Goal: Task Accomplishment & Management: Complete application form

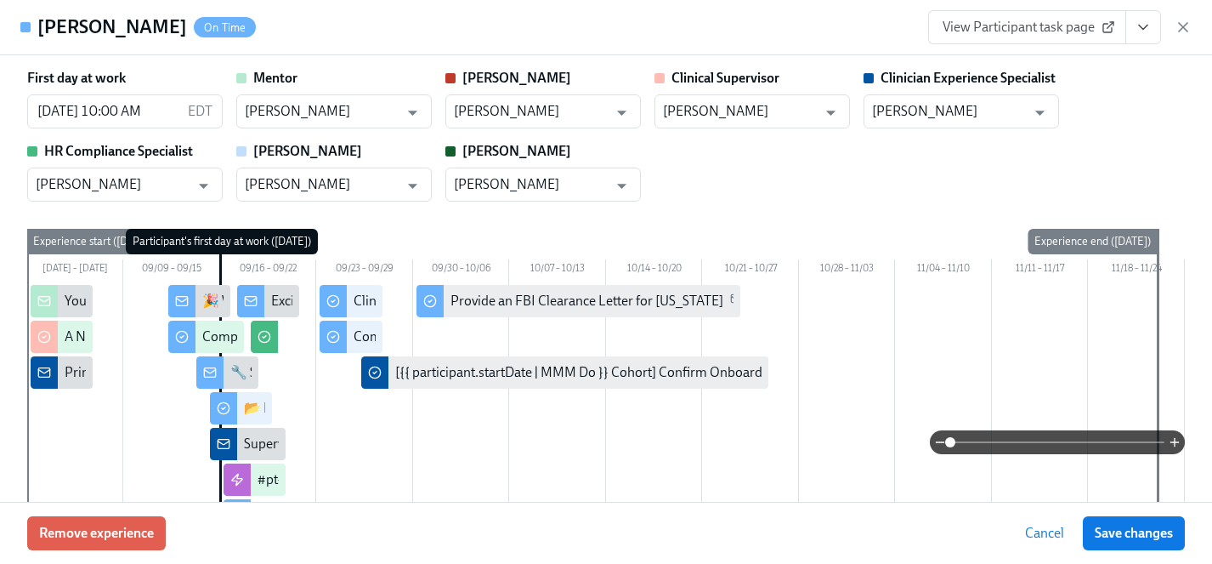
scroll to position [59, 0]
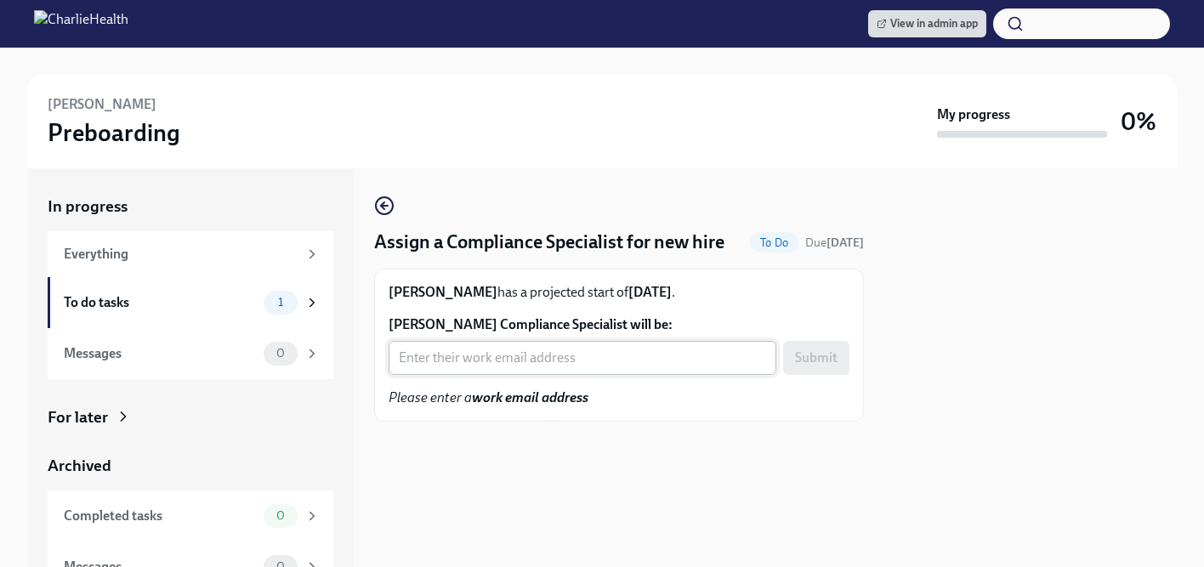
click at [464, 362] on input "Latierra Harris's Compliance Specialist will be:" at bounding box center [582, 358] width 388 height 34
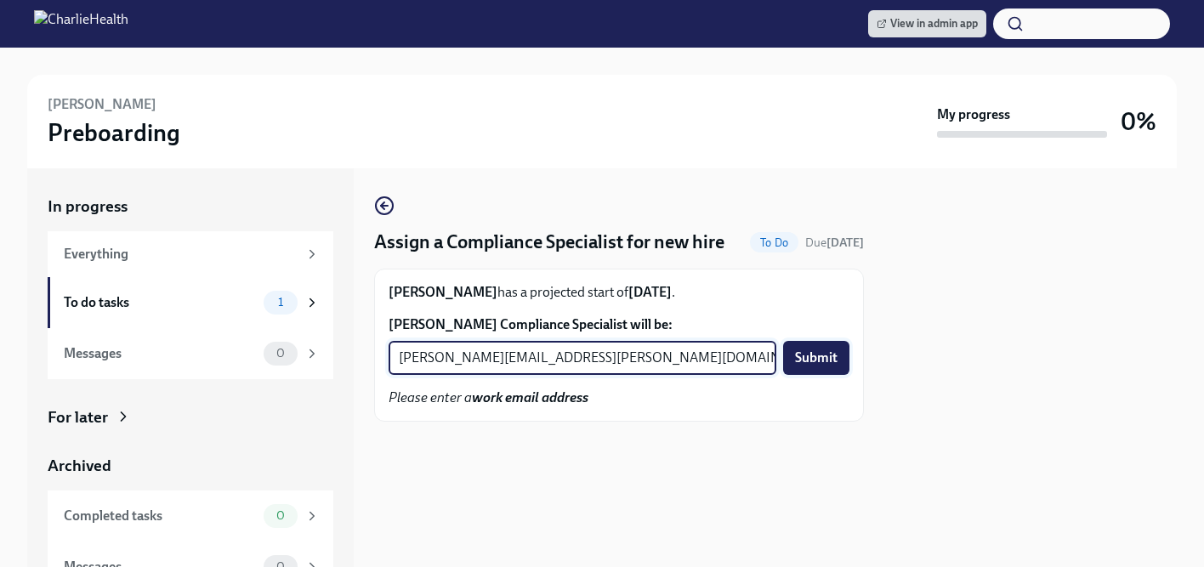
type input "michelle.winograd@charliehealth.com"
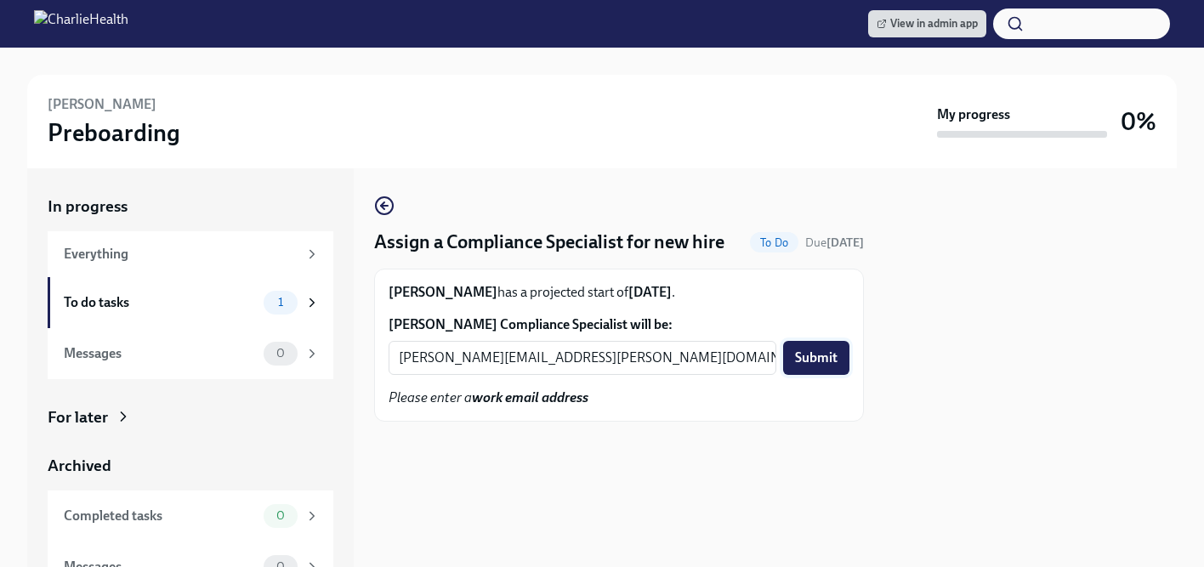
click at [817, 357] on span "Submit" at bounding box center [816, 357] width 43 height 17
click at [515, 359] on input "Tori Langham's Compliance Specialist will be:" at bounding box center [582, 358] width 388 height 34
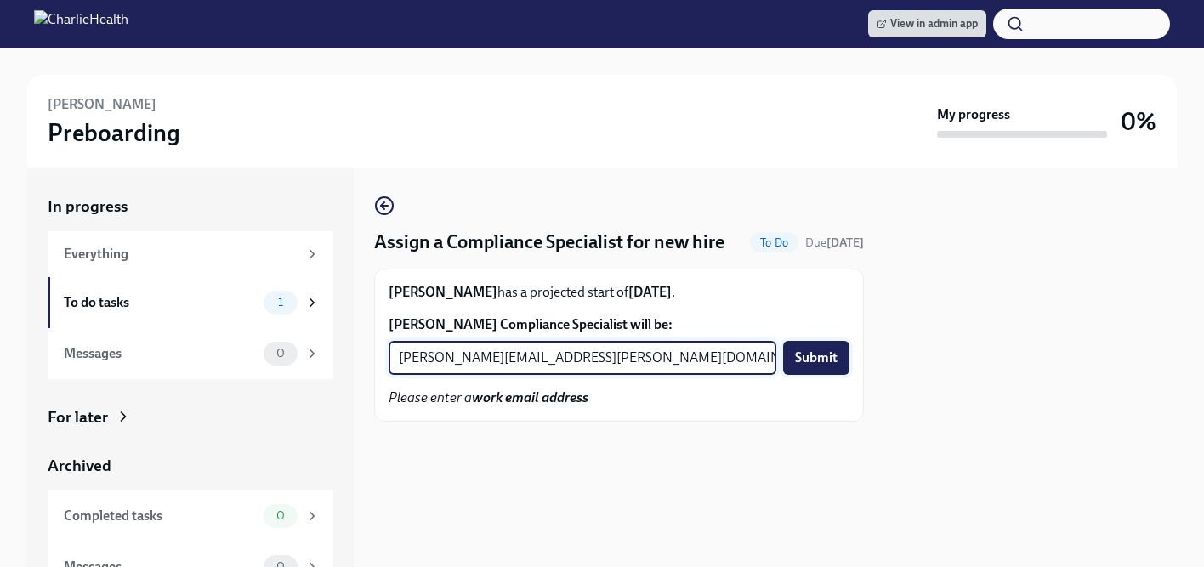
type input "tyler.pieper@charliehealth.com"
click at [842, 362] on button "Submit" at bounding box center [816, 358] width 66 height 34
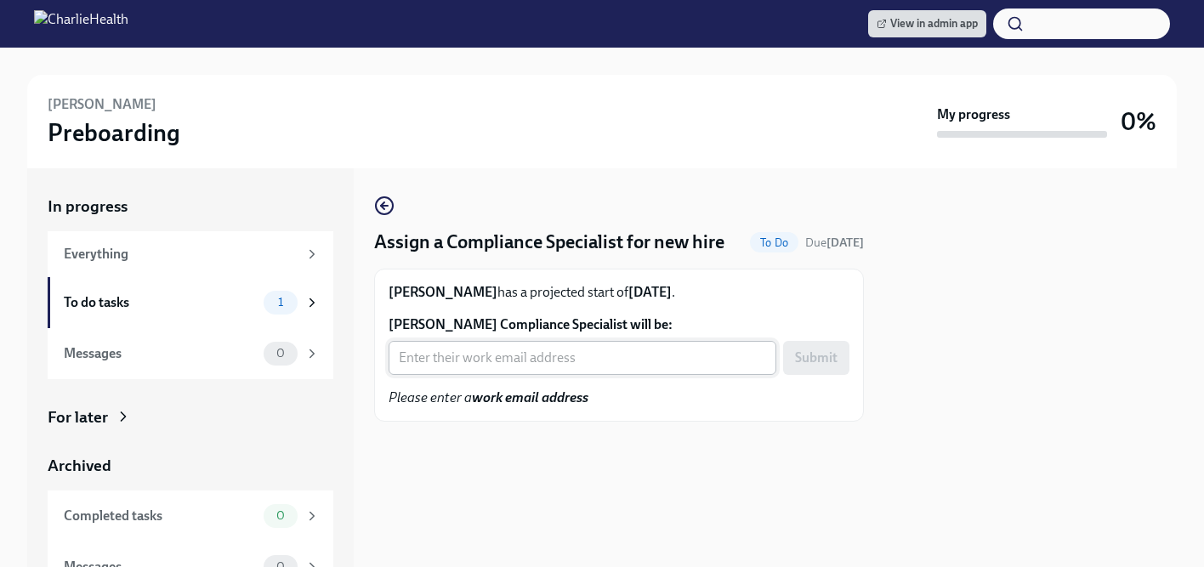
drag, startPoint x: 530, startPoint y: 367, endPoint x: 529, endPoint y: 354, distance: 12.8
click at [529, 367] on input "[PERSON_NAME] Compliance Specialist will be:" at bounding box center [582, 358] width 388 height 34
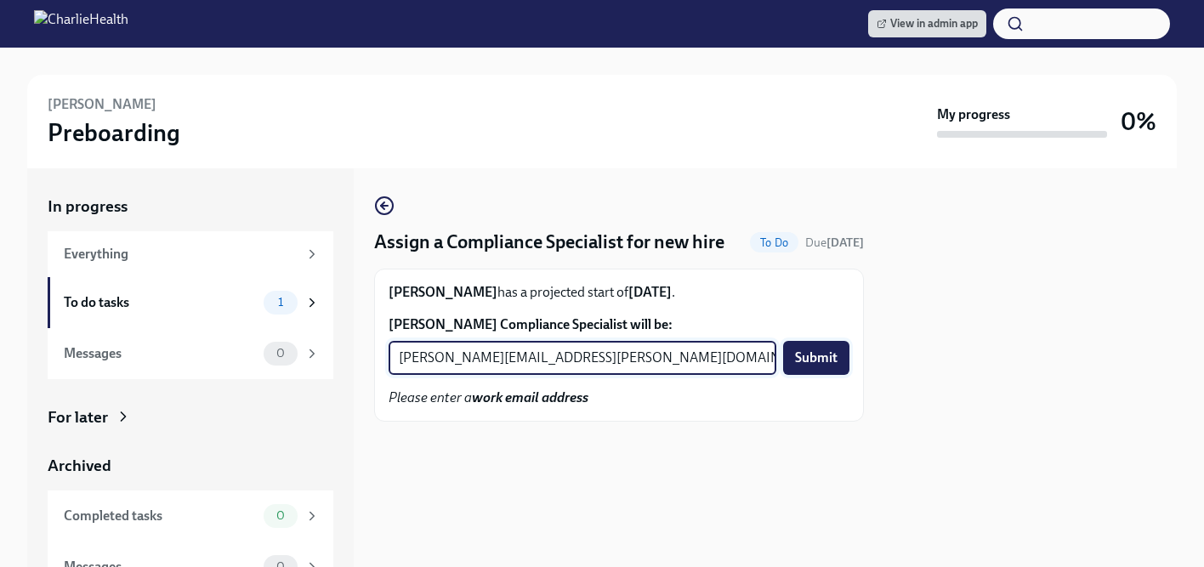
type input "[PERSON_NAME][EMAIL_ADDRESS][PERSON_NAME][DOMAIN_NAME]"
click at [821, 360] on span "Submit" at bounding box center [816, 357] width 43 height 17
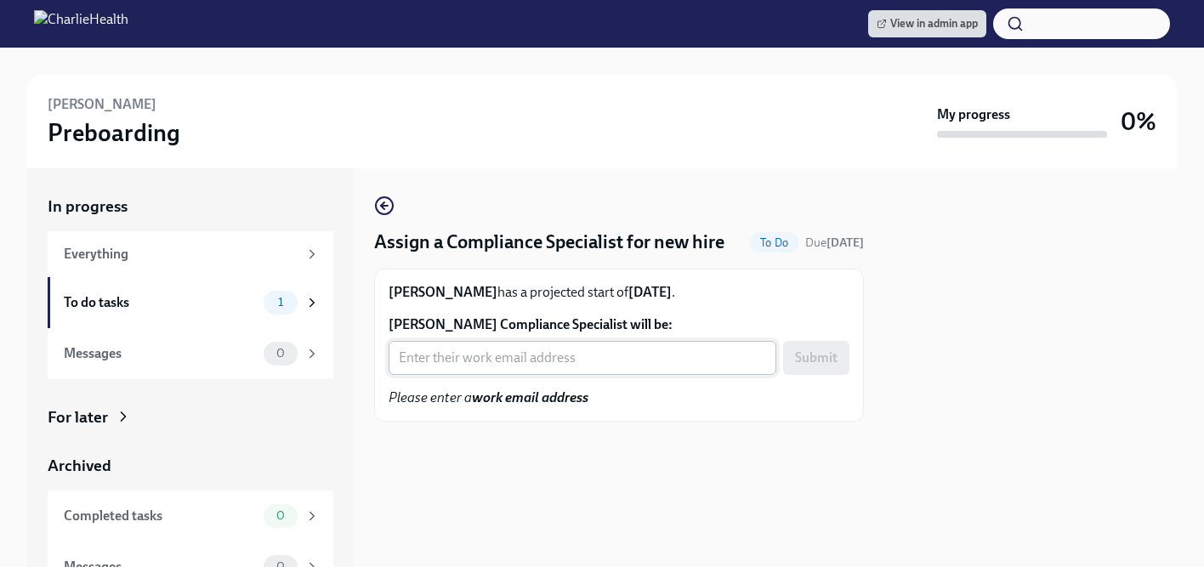
click at [454, 360] on input "[PERSON_NAME] Compliance Specialist will be:" at bounding box center [582, 358] width 388 height 34
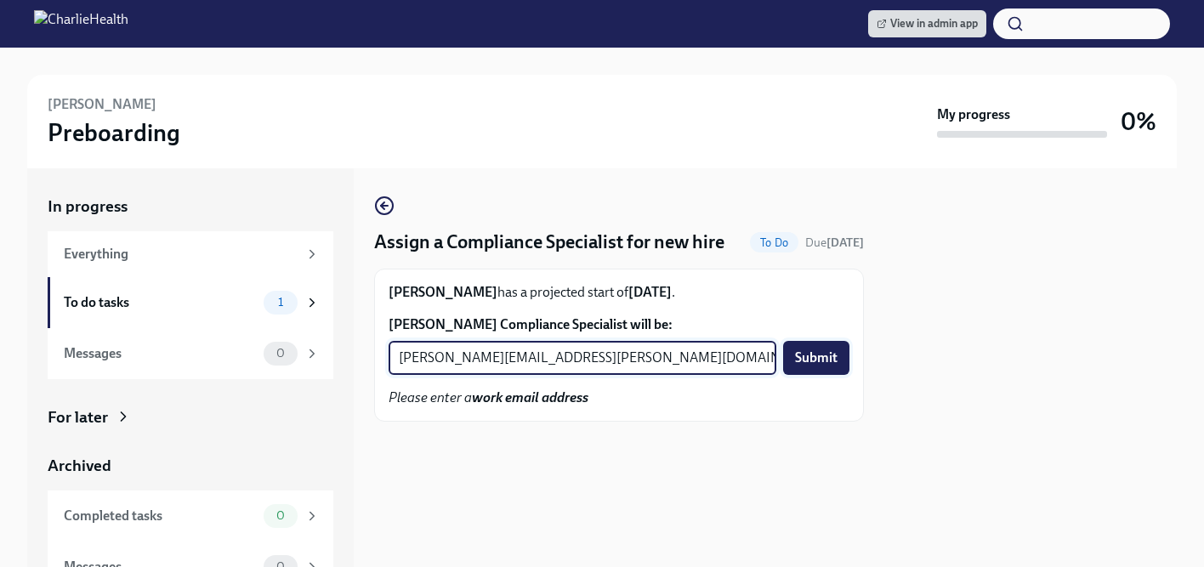
type input "[PERSON_NAME][EMAIL_ADDRESS][PERSON_NAME][DOMAIN_NAME]"
click at [821, 356] on span "Submit" at bounding box center [816, 357] width 43 height 17
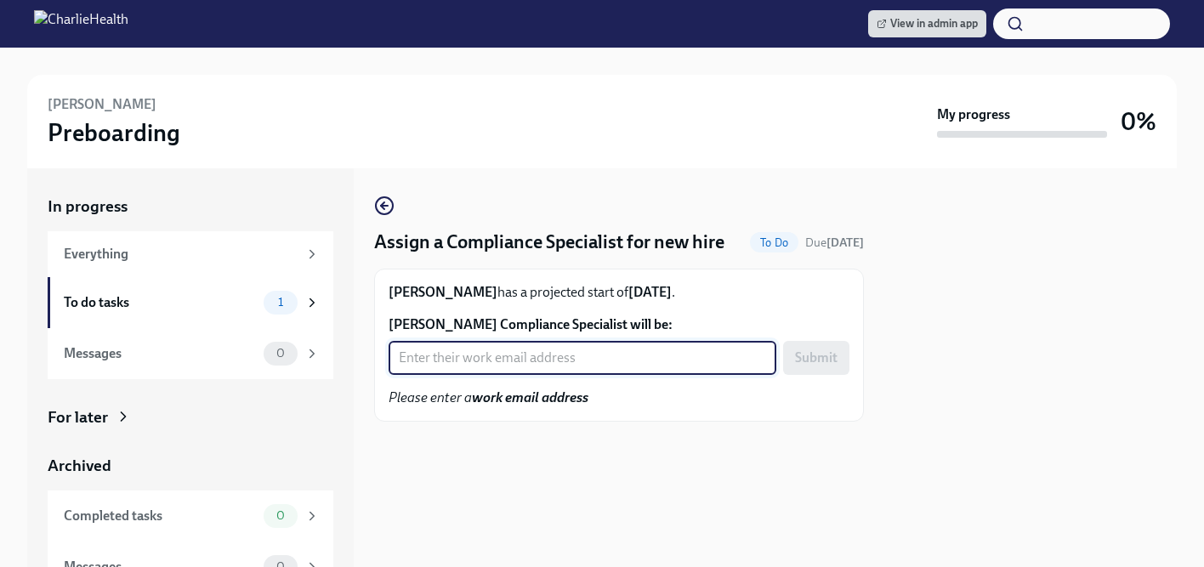
click at [476, 359] on input "[PERSON_NAME] Compliance Specialist will be:" at bounding box center [582, 358] width 388 height 34
type input "[EMAIL_ADDRESS][DOMAIN_NAME]"
click at [823, 357] on span "Submit" at bounding box center [816, 357] width 43 height 17
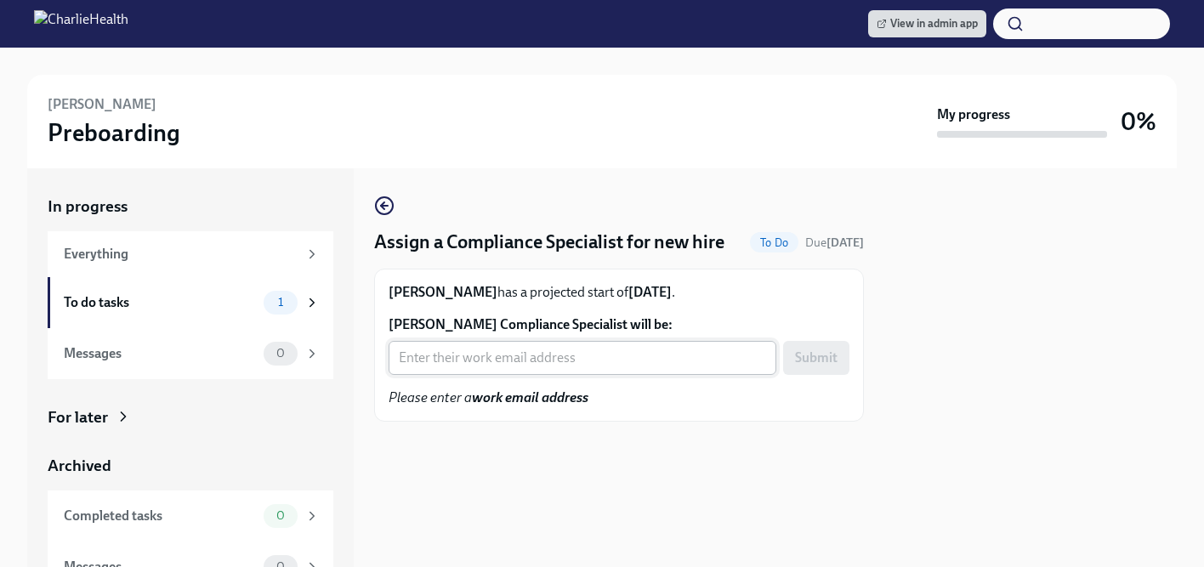
click at [434, 361] on input "[PERSON_NAME] Compliance Specialist will be:" at bounding box center [582, 358] width 388 height 34
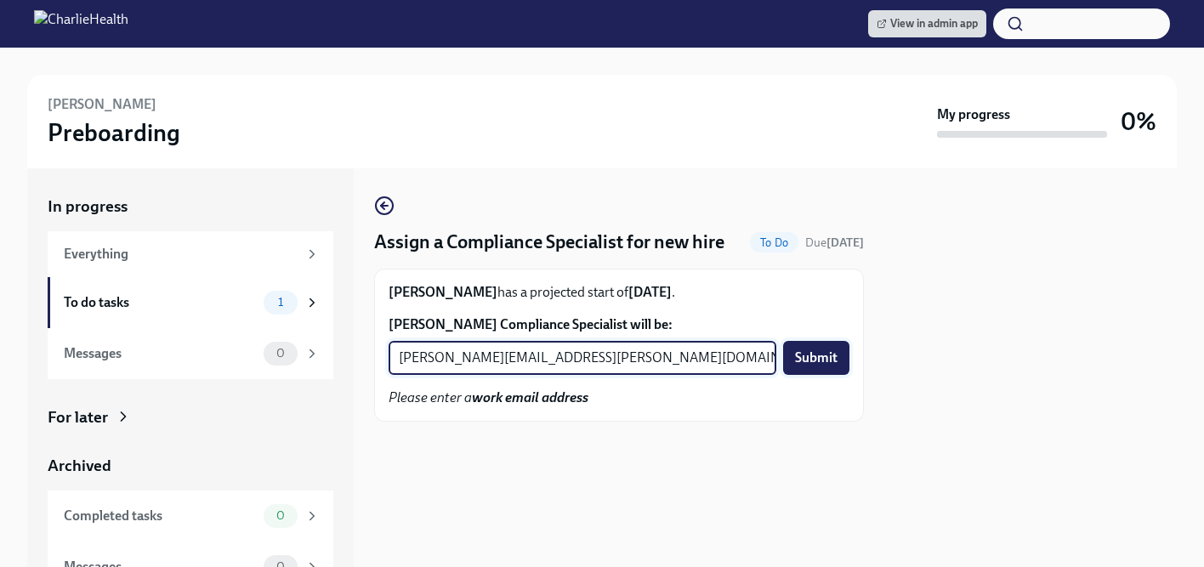
type input "[PERSON_NAME][EMAIL_ADDRESS][PERSON_NAME][DOMAIN_NAME]"
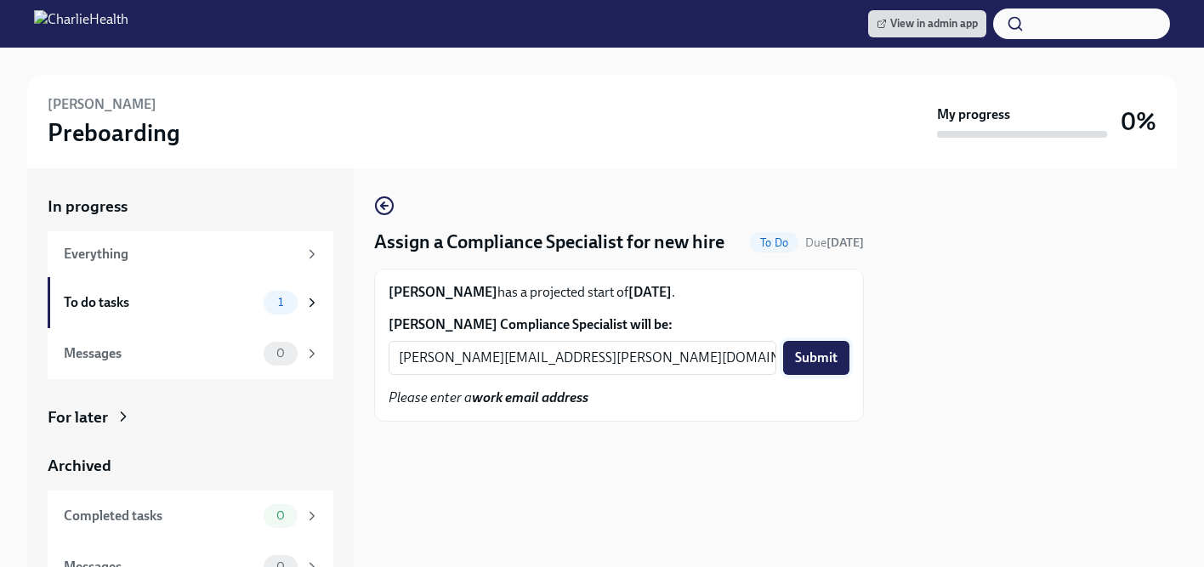
click at [806, 353] on span "Submit" at bounding box center [816, 357] width 43 height 17
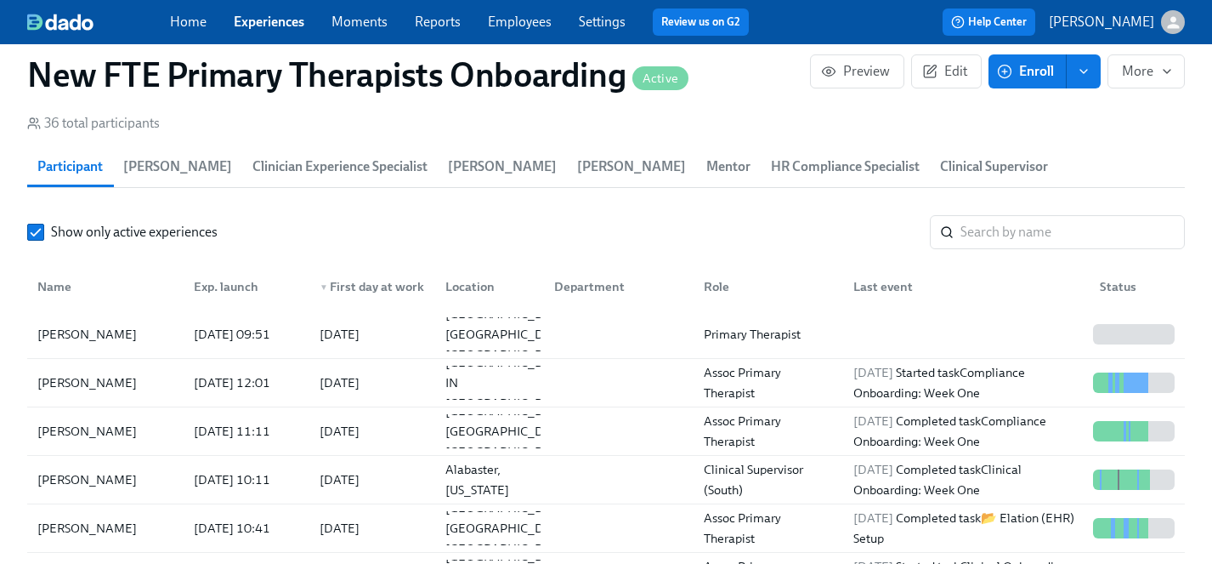
scroll to position [59, 0]
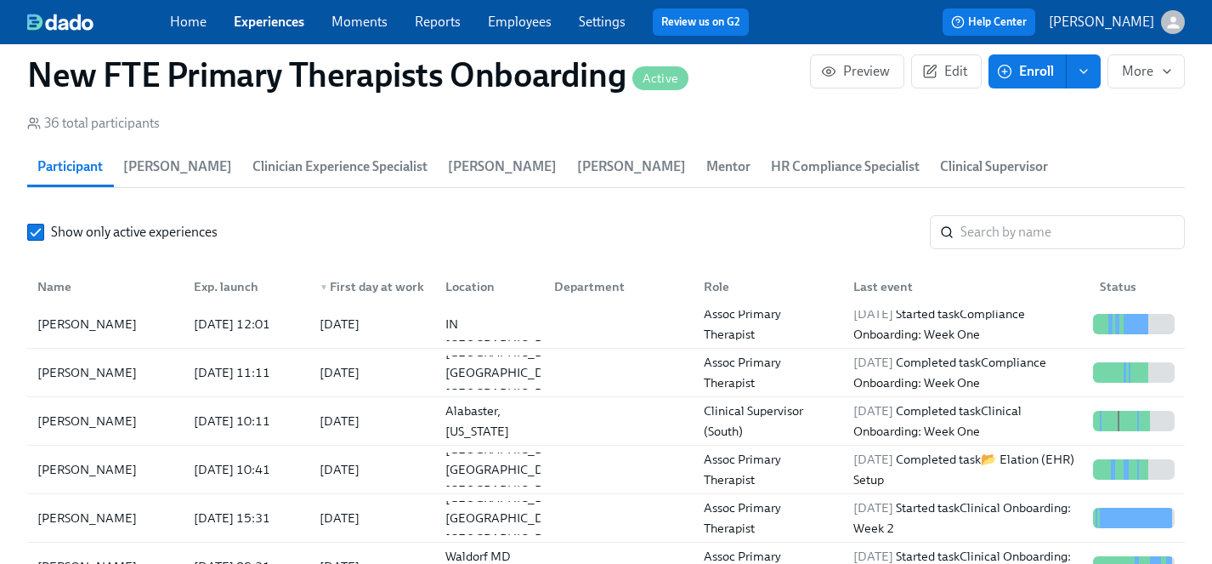
click at [280, 22] on link "Experiences" at bounding box center [269, 22] width 71 height 16
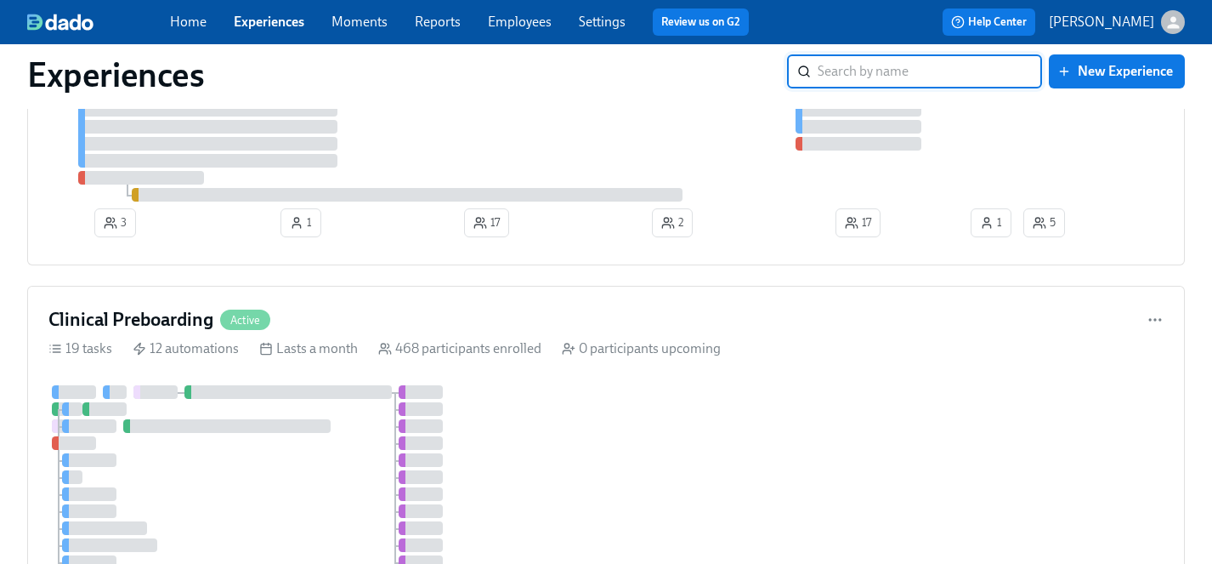
scroll to position [3061, 0]
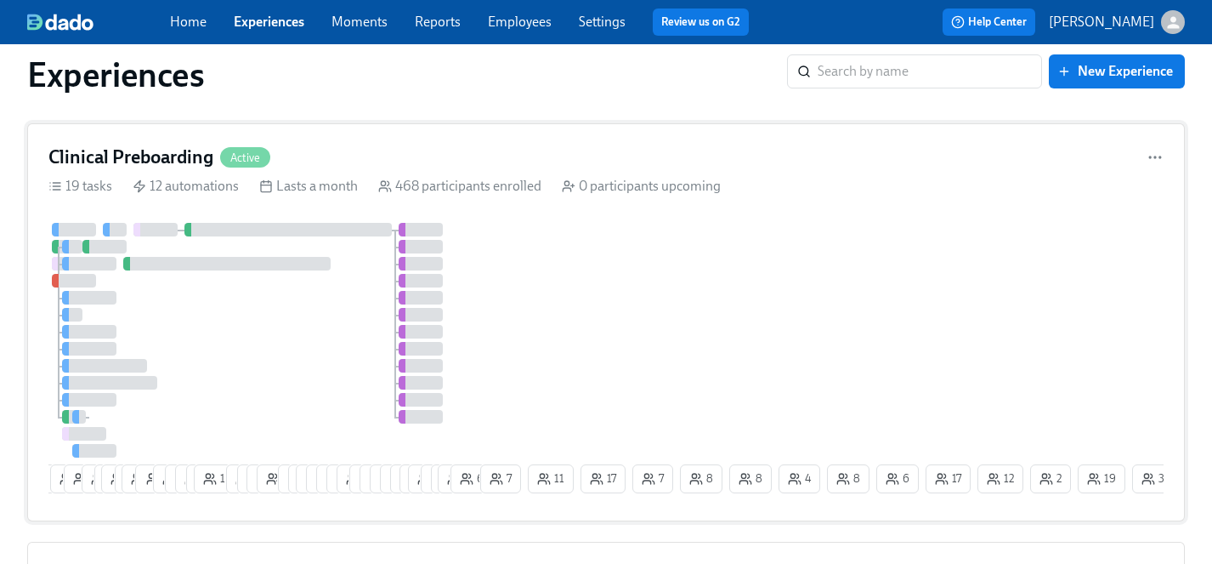
click at [533, 294] on div "9 10 19 2 11 2 16 2 18 1 12 6 6 3 14 8 1 6 8 4 2 23 21 14 11 12 3 3 4 7 3 6 24 …" at bounding box center [605, 361] width 1115 height 277
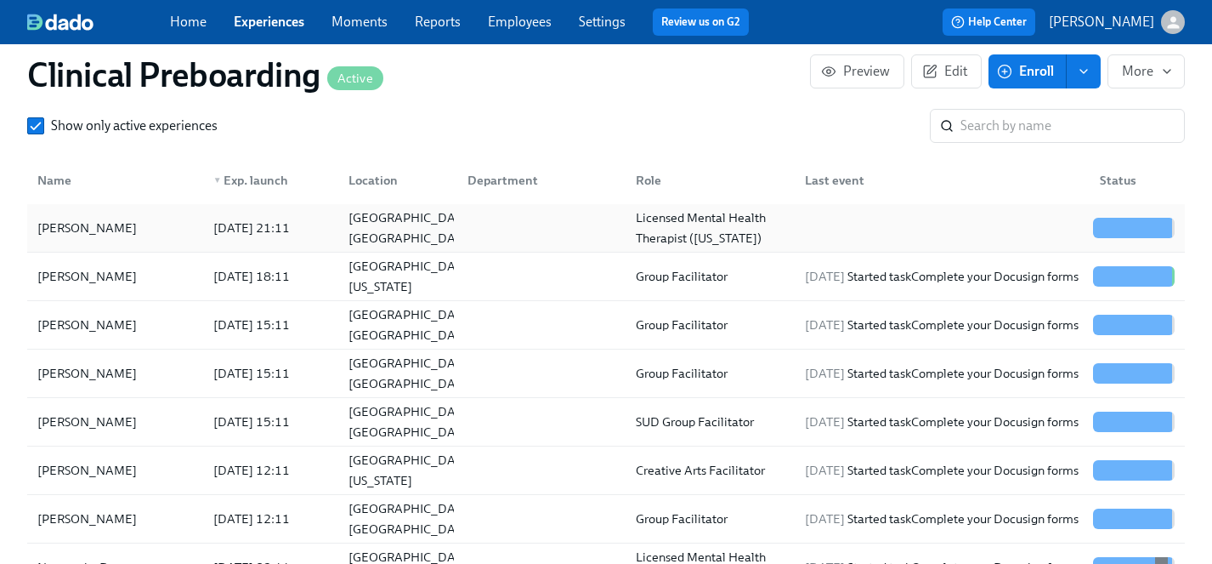
scroll to position [0, 21123]
click at [100, 227] on div "Sean McCray Jr." at bounding box center [87, 228] width 113 height 20
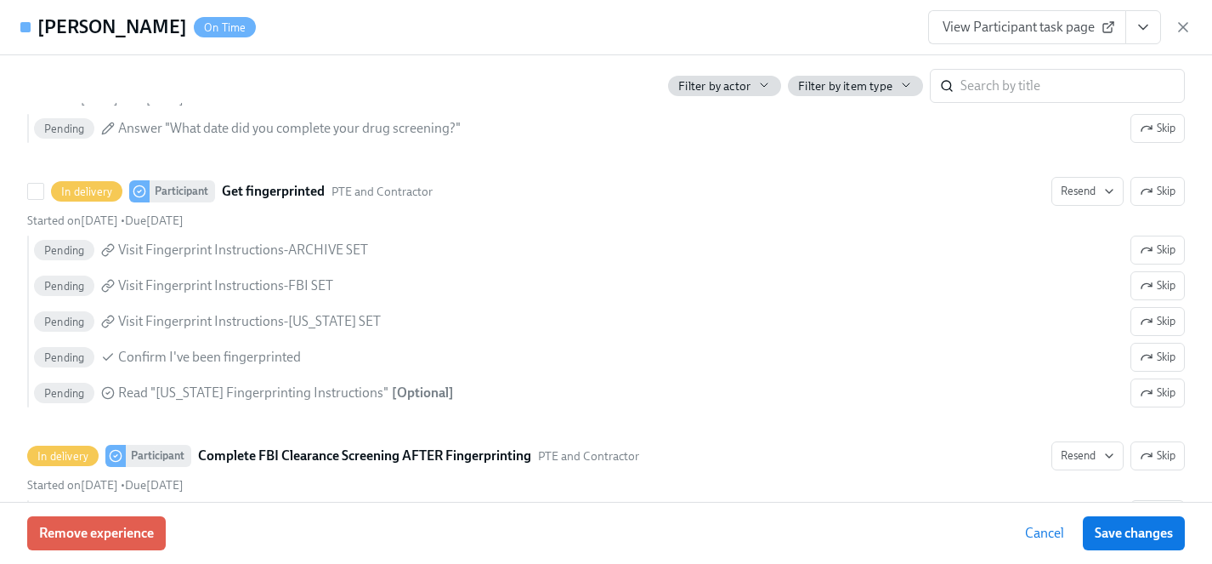
scroll to position [2566, 0]
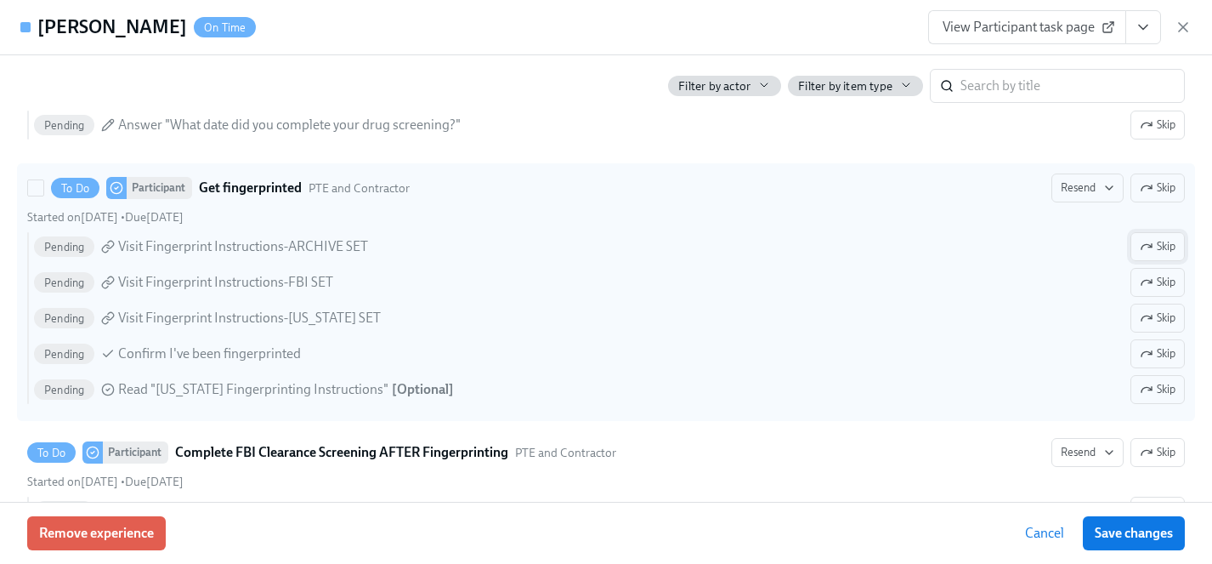
click at [1158, 247] on span "Skip" at bounding box center [1158, 246] width 36 height 17
click at [1157, 279] on span "Skip" at bounding box center [1158, 282] width 36 height 17
click at [1165, 388] on span "Skip" at bounding box center [1158, 389] width 36 height 17
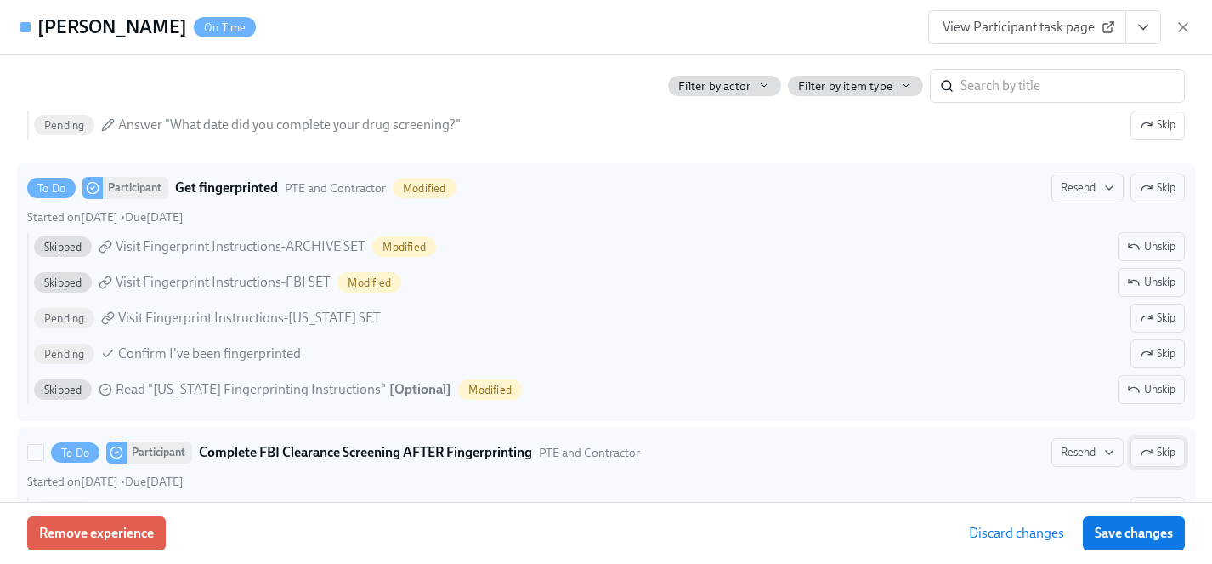
click at [1160, 451] on span "Skip" at bounding box center [1158, 452] width 36 height 17
click at [1144, 536] on span "Save changes" at bounding box center [1134, 532] width 78 height 17
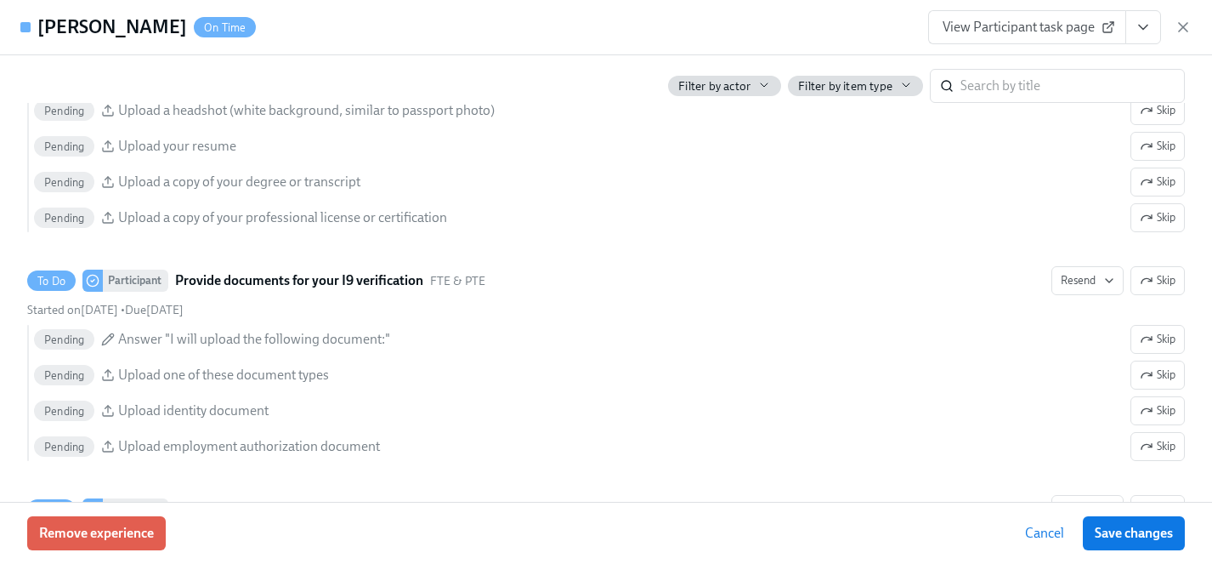
scroll to position [1695, 0]
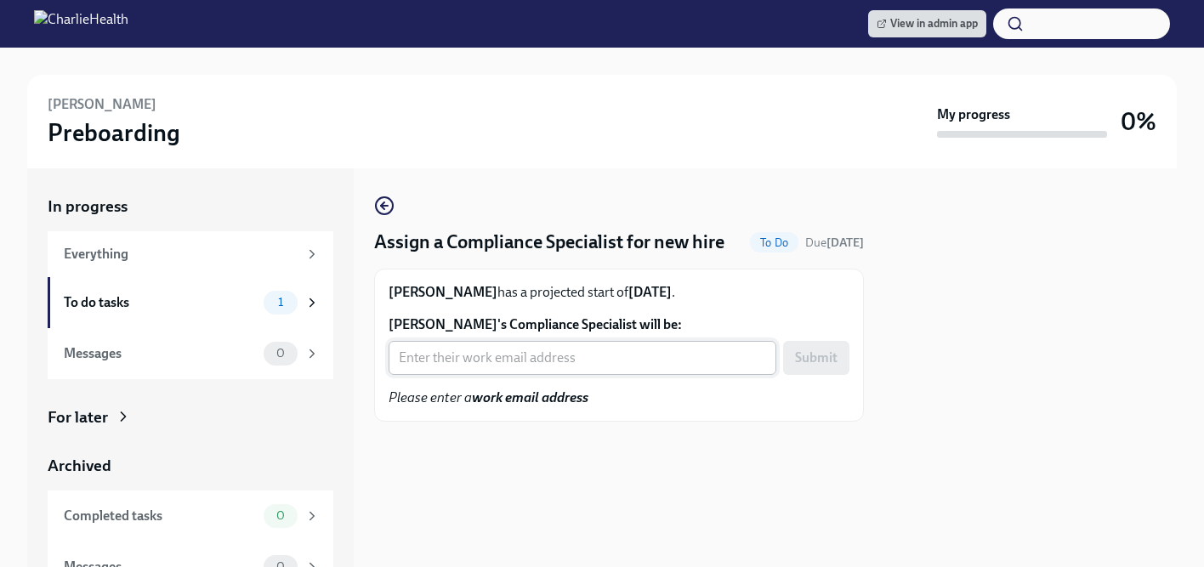
click at [481, 354] on input "Sean McCray Jr.'s Compliance Specialist will be:" at bounding box center [582, 358] width 388 height 34
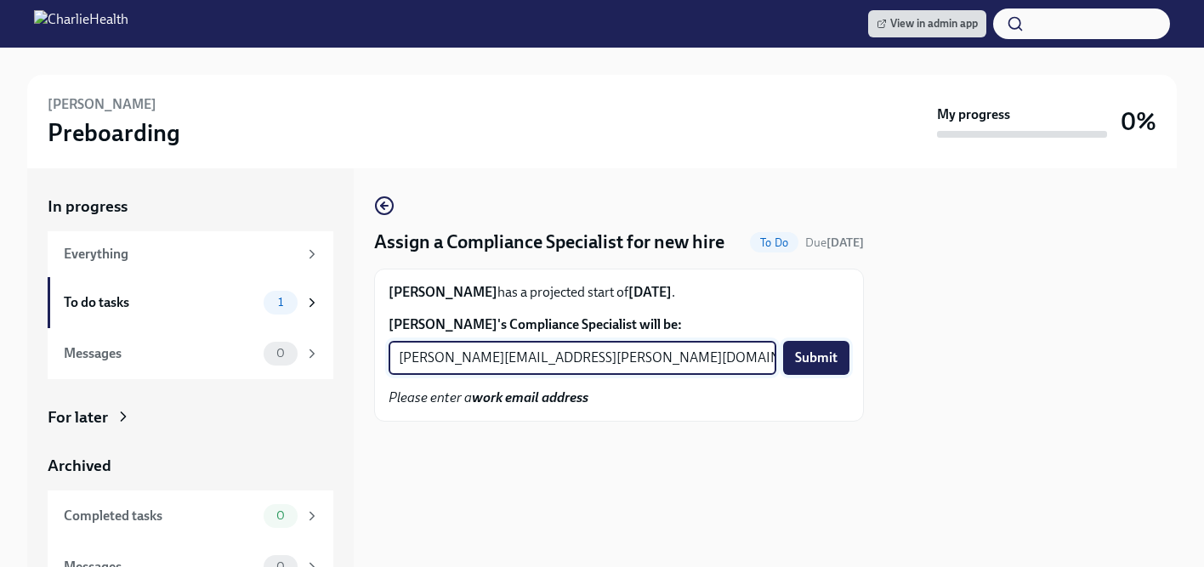
type input "tyler.pieper@charliehealth.com"
click at [826, 357] on span "Submit" at bounding box center [816, 357] width 43 height 17
